Goal: Transaction & Acquisition: Purchase product/service

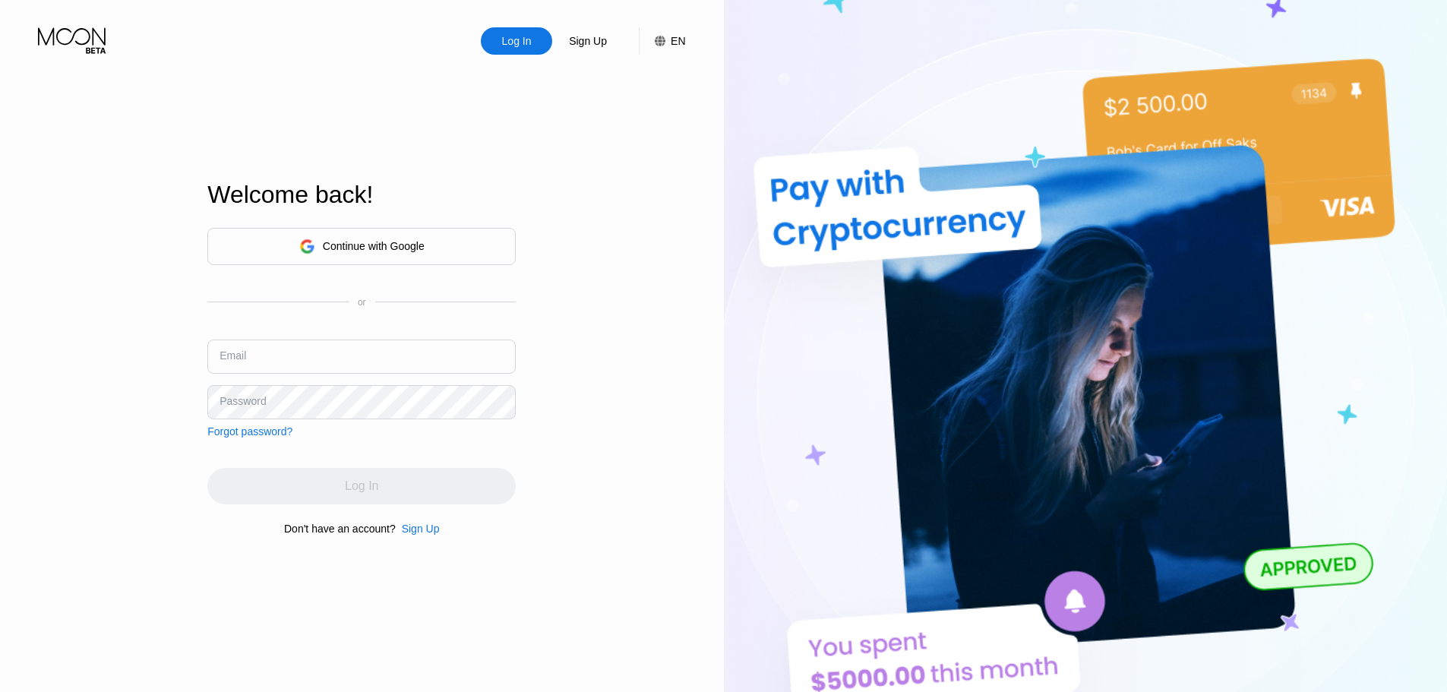
click at [318, 335] on div "Continue with Google or Email Password Forgot password?" at bounding box center [361, 333] width 308 height 210
click at [343, 351] on input "text" at bounding box center [361, 357] width 308 height 34
type input "V"
paste input "[EMAIL_ADDRESS][DOMAIN_NAME]"
type input "[EMAIL_ADDRESS][DOMAIN_NAME]"
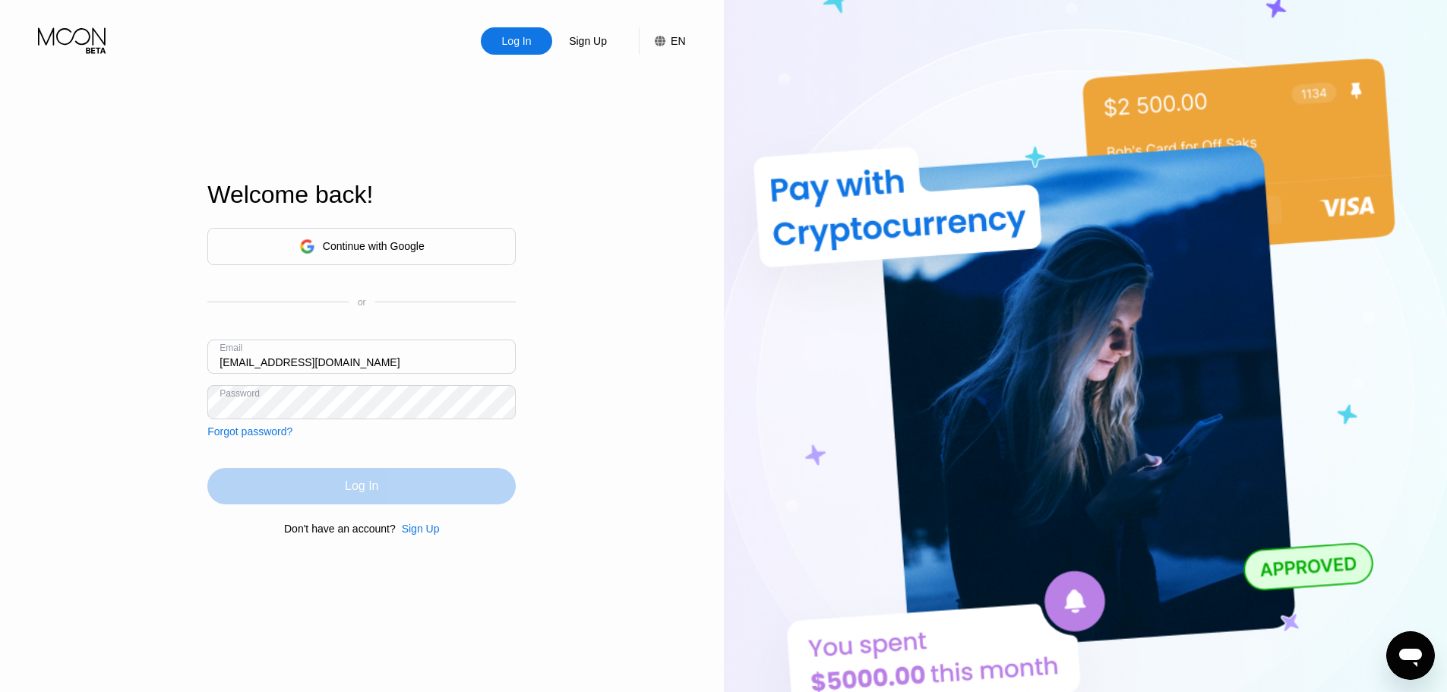
click at [443, 496] on div "Log In" at bounding box center [361, 486] width 308 height 36
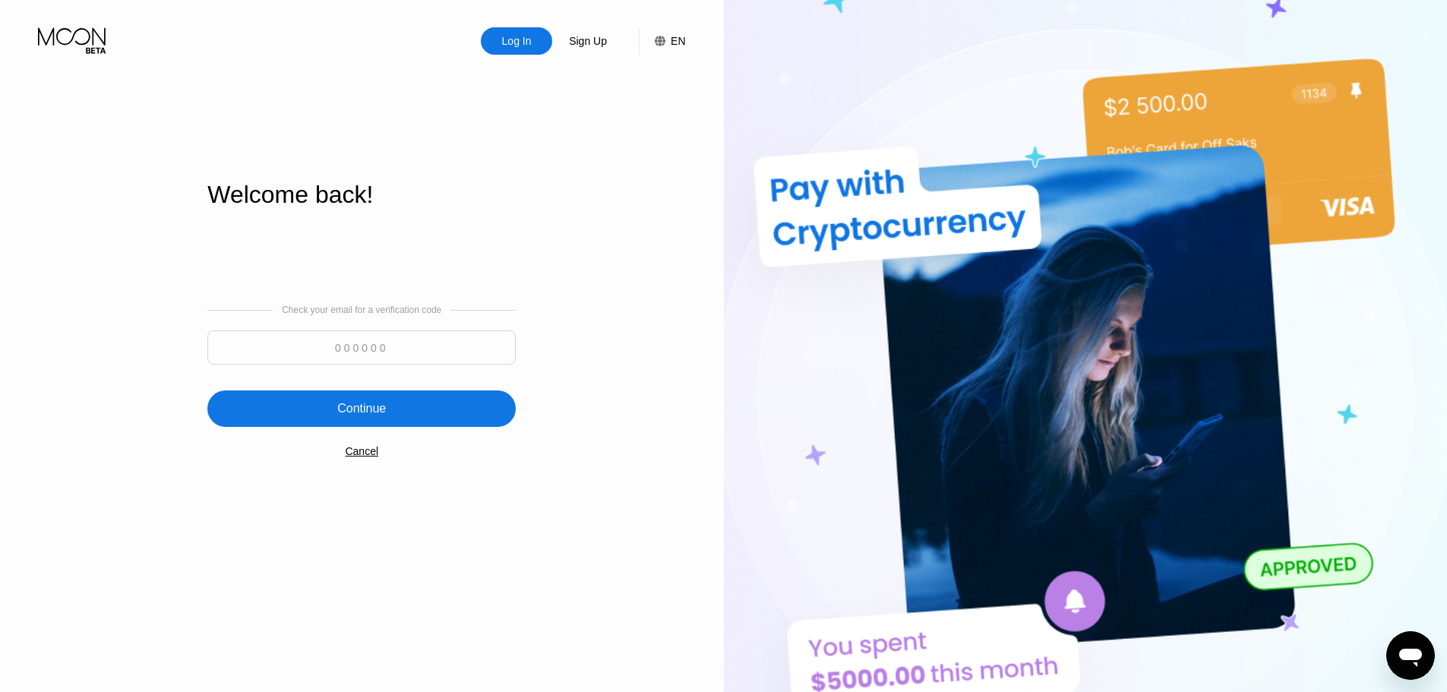
click at [403, 378] on div "Check your email for a verification code Continue Cancel" at bounding box center [361, 381] width 308 height 308
click at [409, 346] on input at bounding box center [361, 348] width 308 height 34
paste input "776551"
type input "776551"
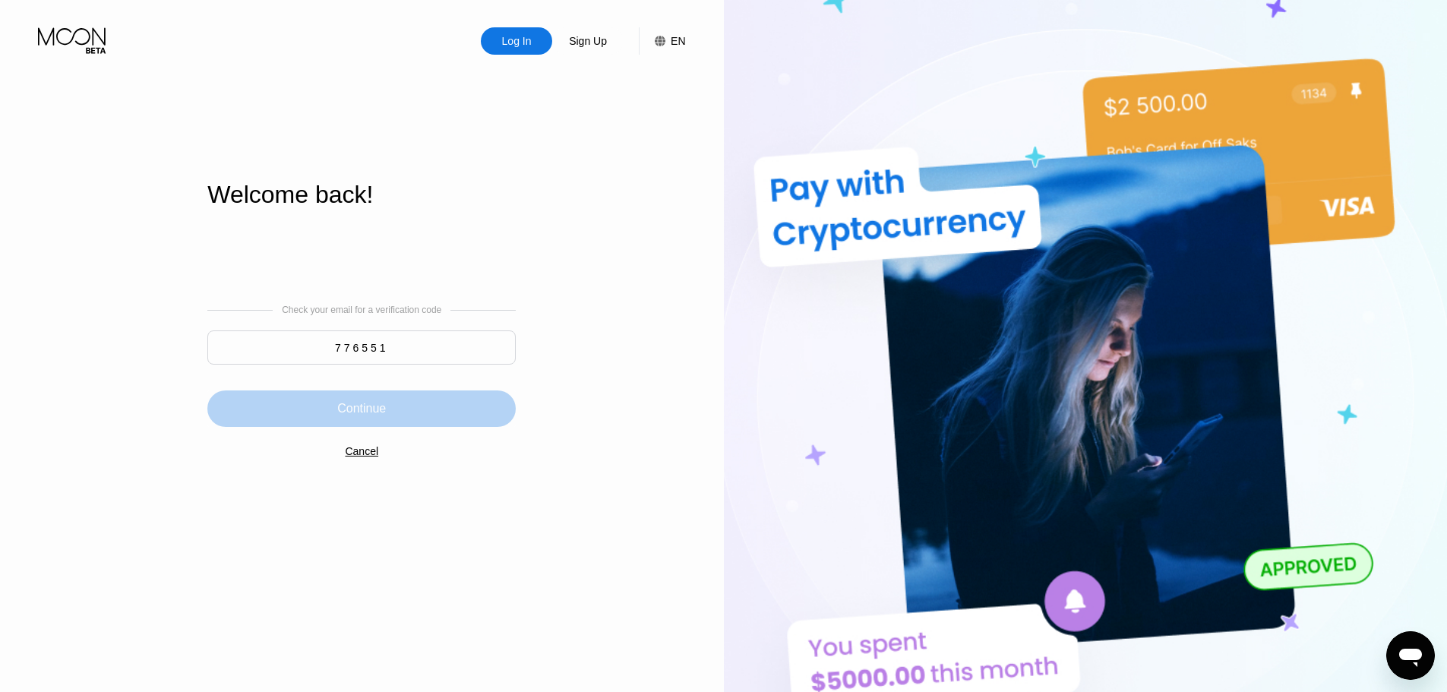
click at [432, 413] on div "Continue" at bounding box center [361, 409] width 308 height 36
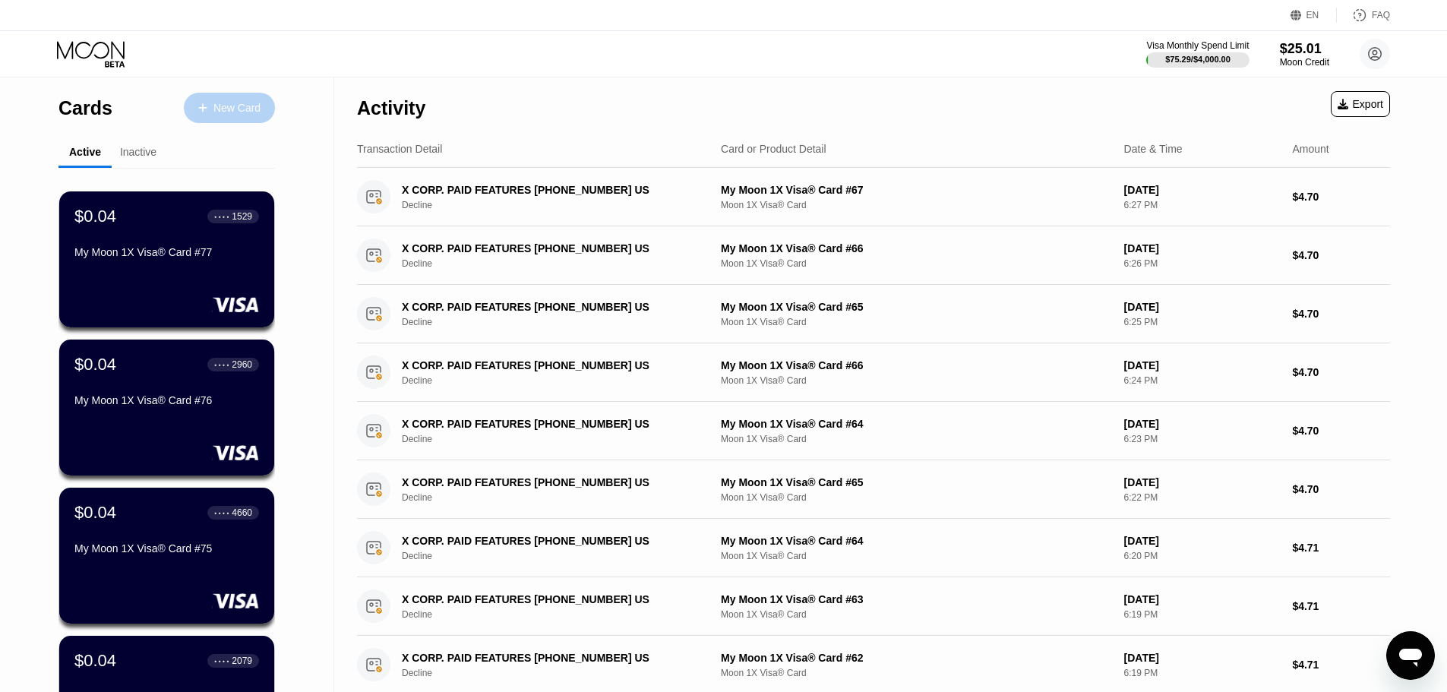
click at [221, 118] on div "New Card" at bounding box center [229, 108] width 91 height 30
click at [228, 115] on div "New Card" at bounding box center [229, 108] width 91 height 30
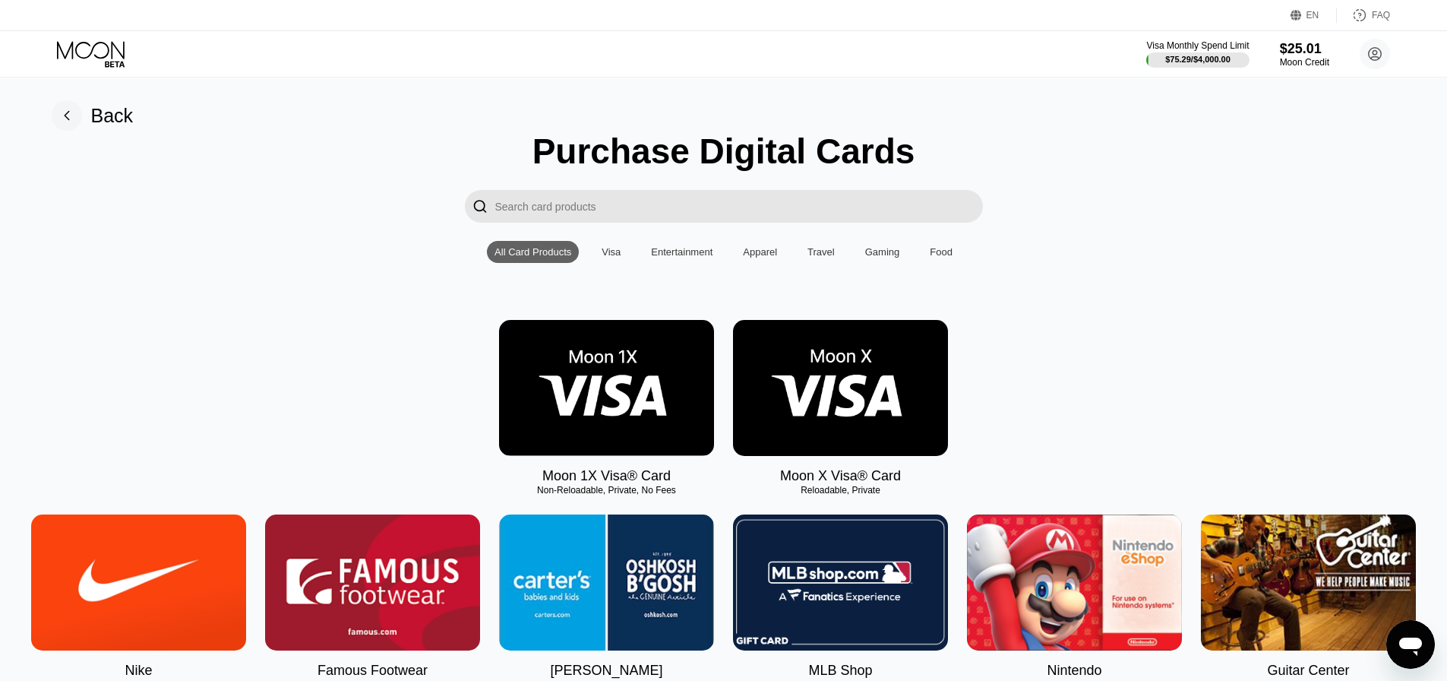
click at [615, 404] on img at bounding box center [606, 388] width 215 height 136
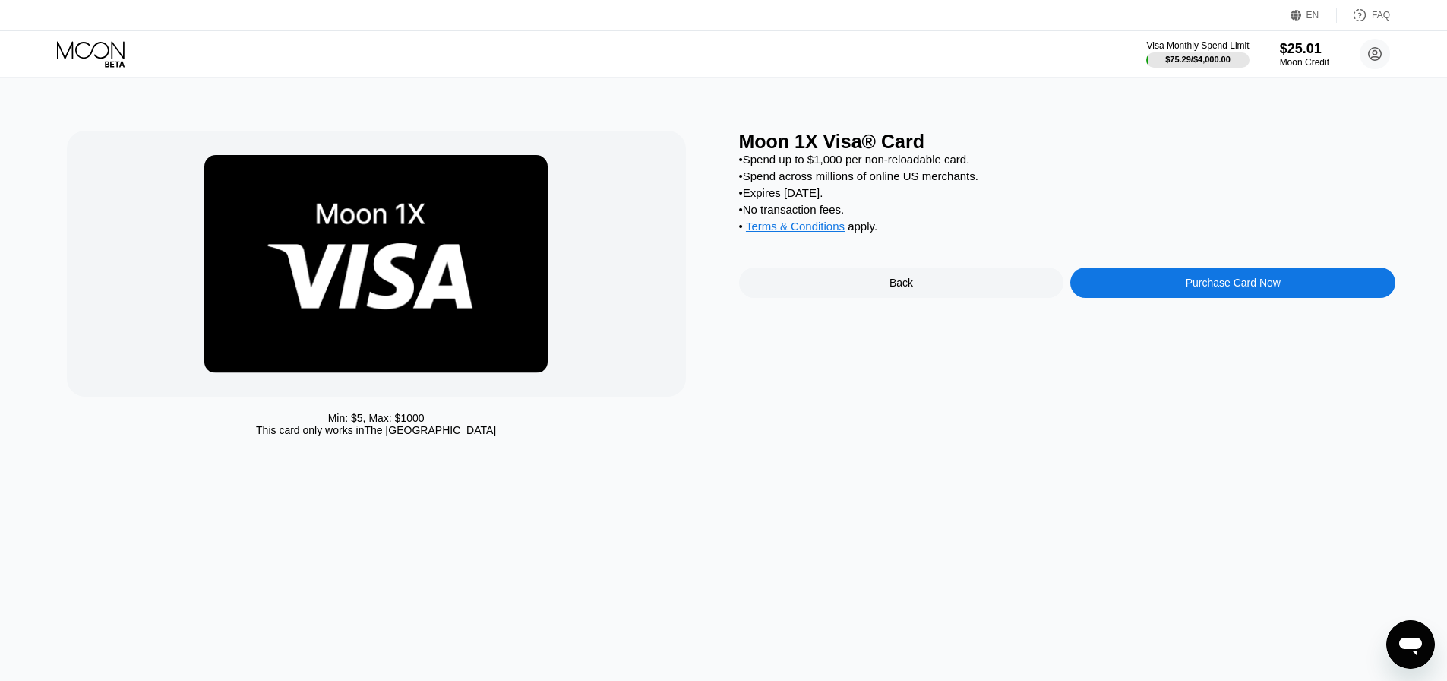
click at [1153, 298] on div "Purchase Card Now" at bounding box center [1233, 282] width 325 height 30
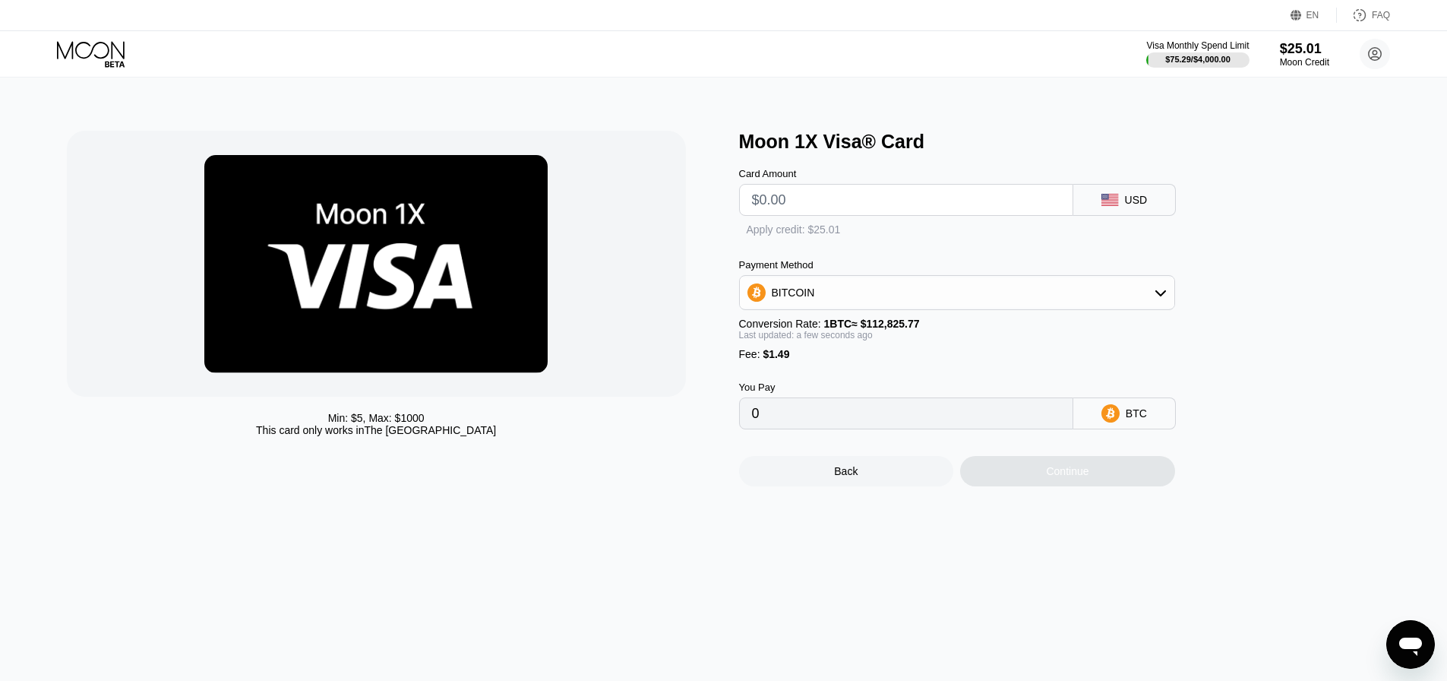
click at [913, 206] on input "text" at bounding box center [906, 200] width 308 height 30
type input "$9"
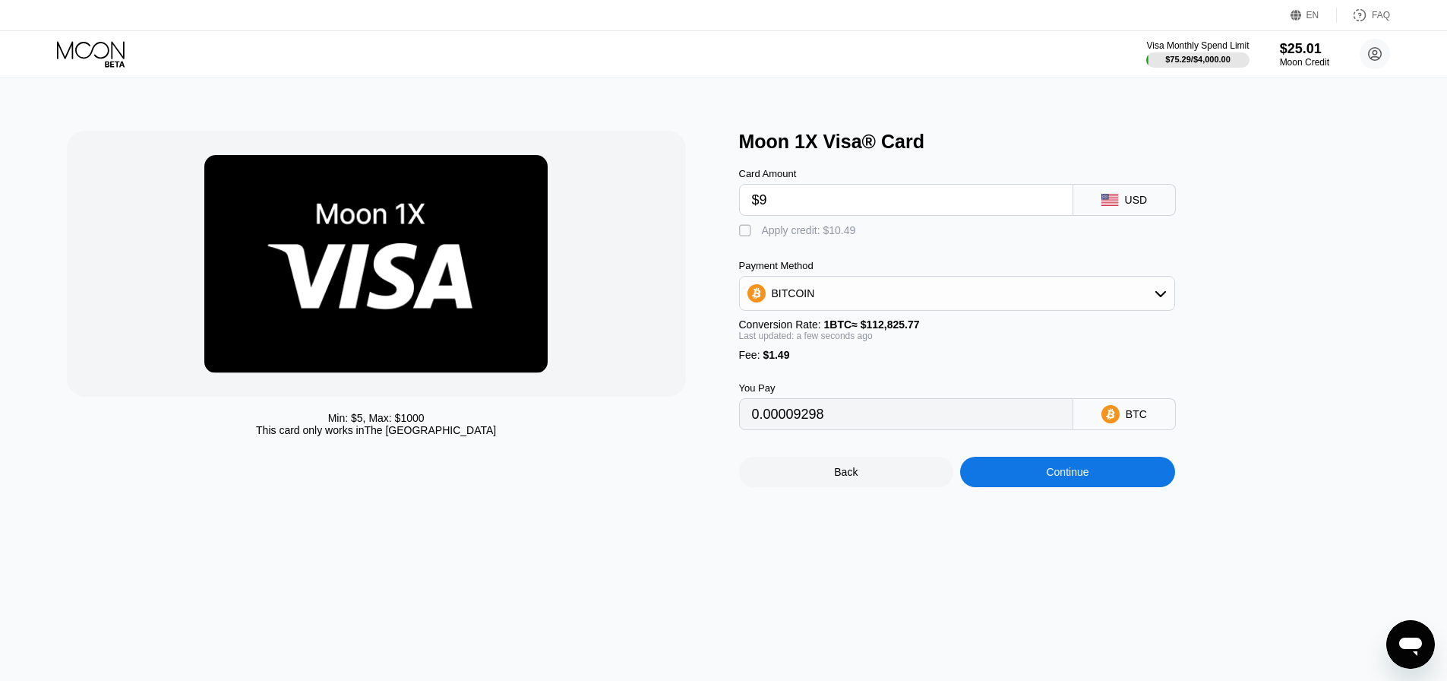
type input "0.00009298"
type input "$9.5"
type input "0.00009741"
type input "$9.5"
click at [850, 236] on div "Apply credit: $10.99" at bounding box center [809, 230] width 94 height 12
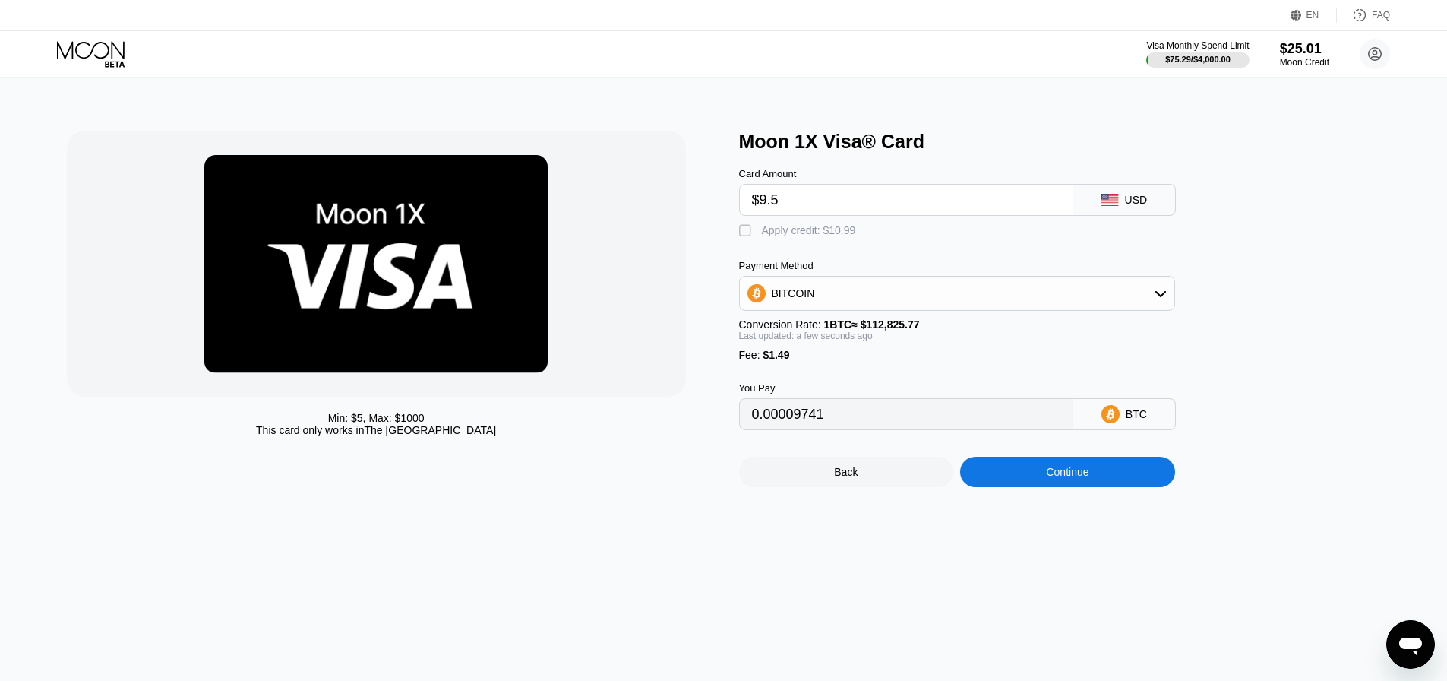
type input "0"
click at [1075, 478] on div "Continue" at bounding box center [1067, 472] width 43 height 12
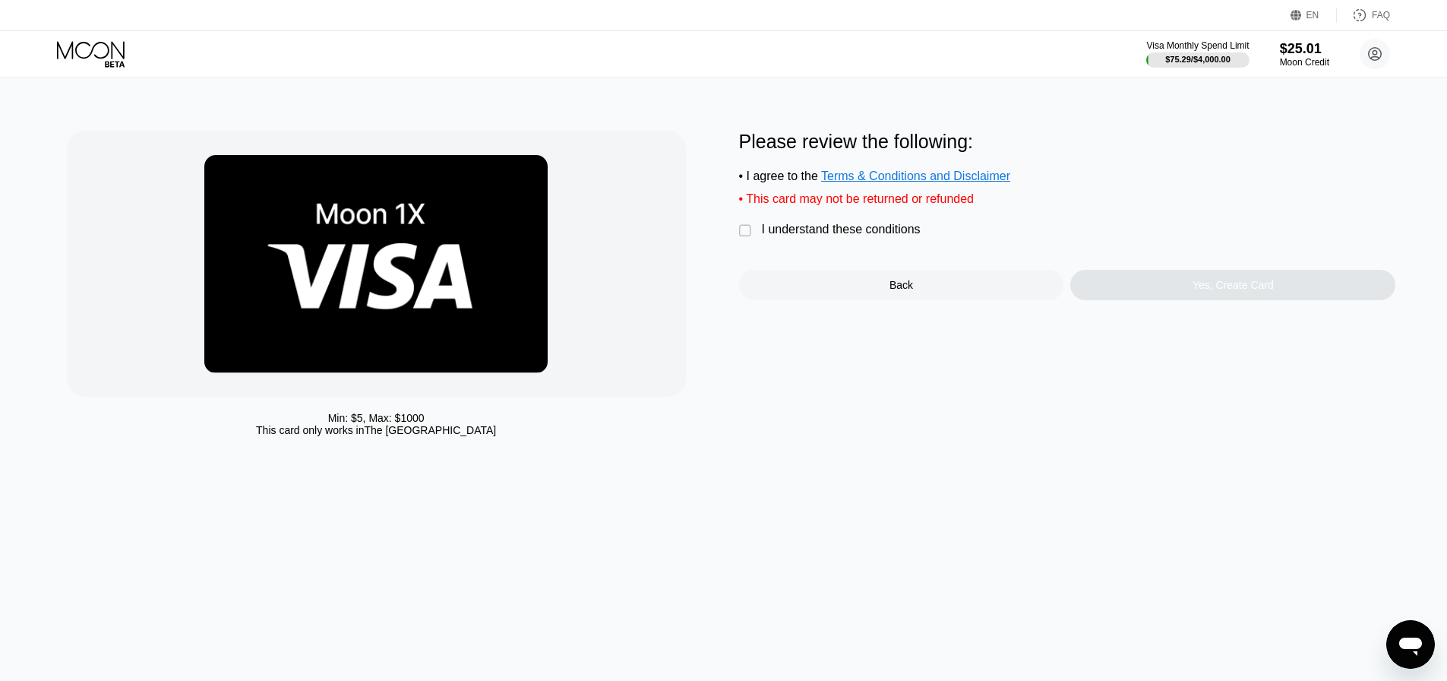
click at [830, 236] on div "I understand these conditions" at bounding box center [841, 230] width 159 height 14
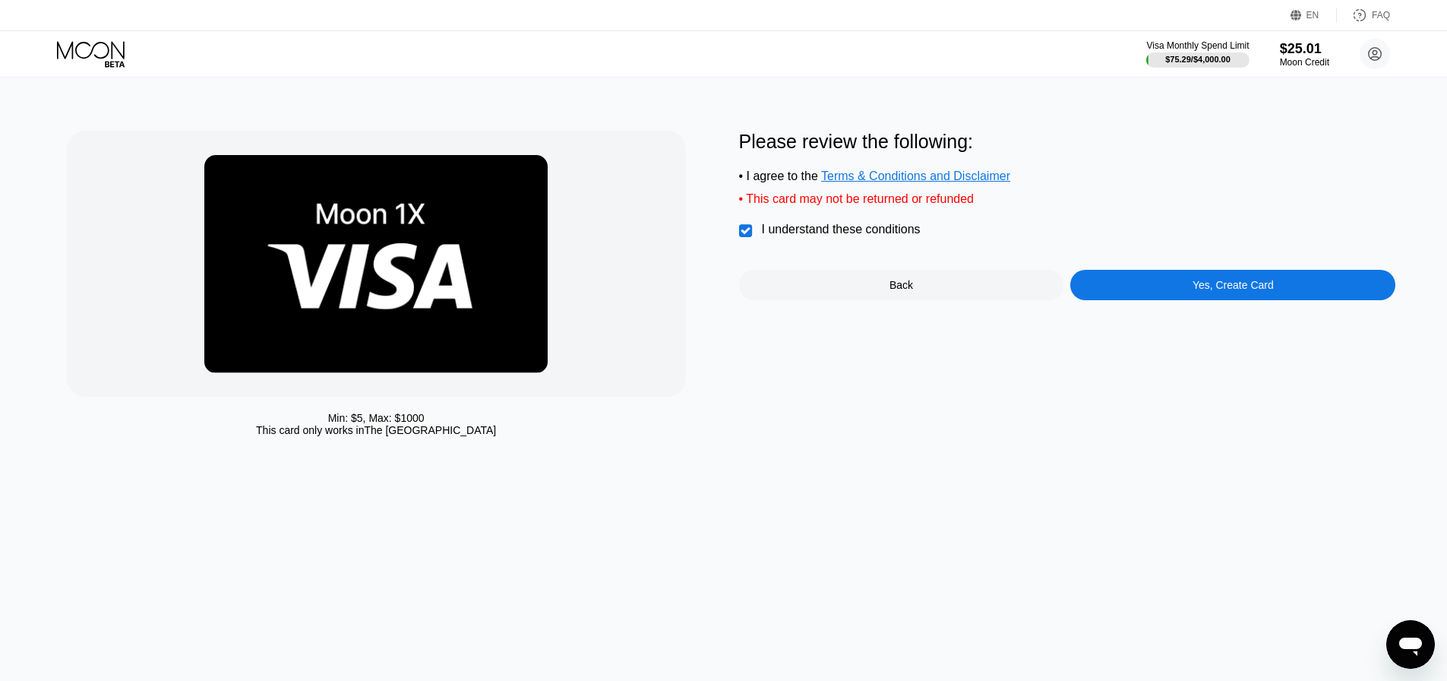
click at [1125, 293] on div "Yes, Create Card" at bounding box center [1233, 285] width 325 height 30
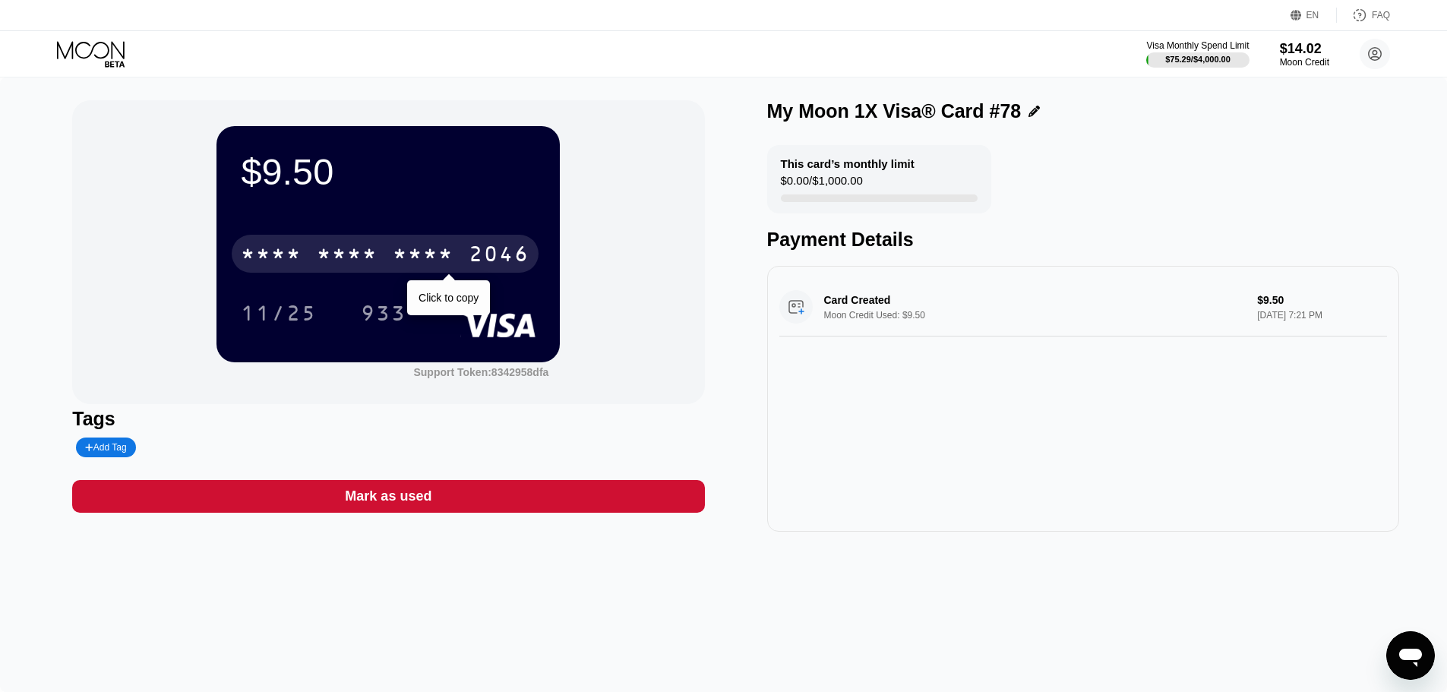
click at [447, 261] on div "* * * *" at bounding box center [423, 256] width 61 height 24
click at [476, 264] on div "2046" at bounding box center [499, 256] width 61 height 24
